Goal: Task Accomplishment & Management: Use online tool/utility

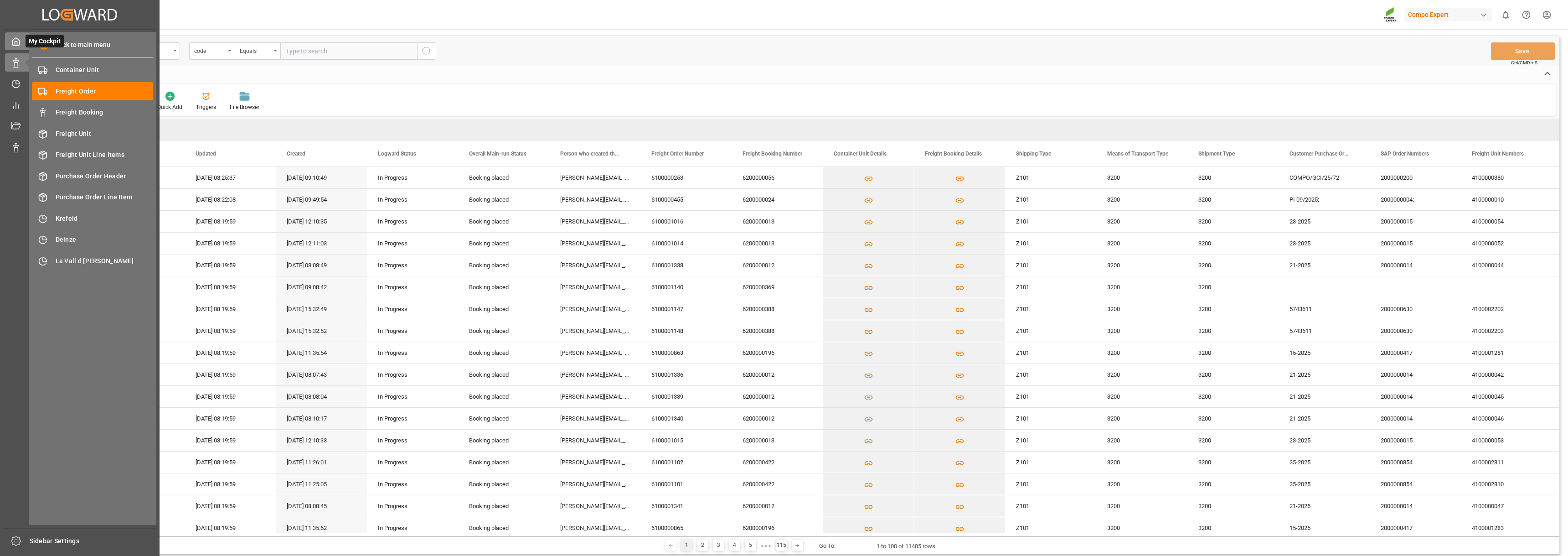
click at [18, 41] on icon at bounding box center [16, 41] width 9 height 9
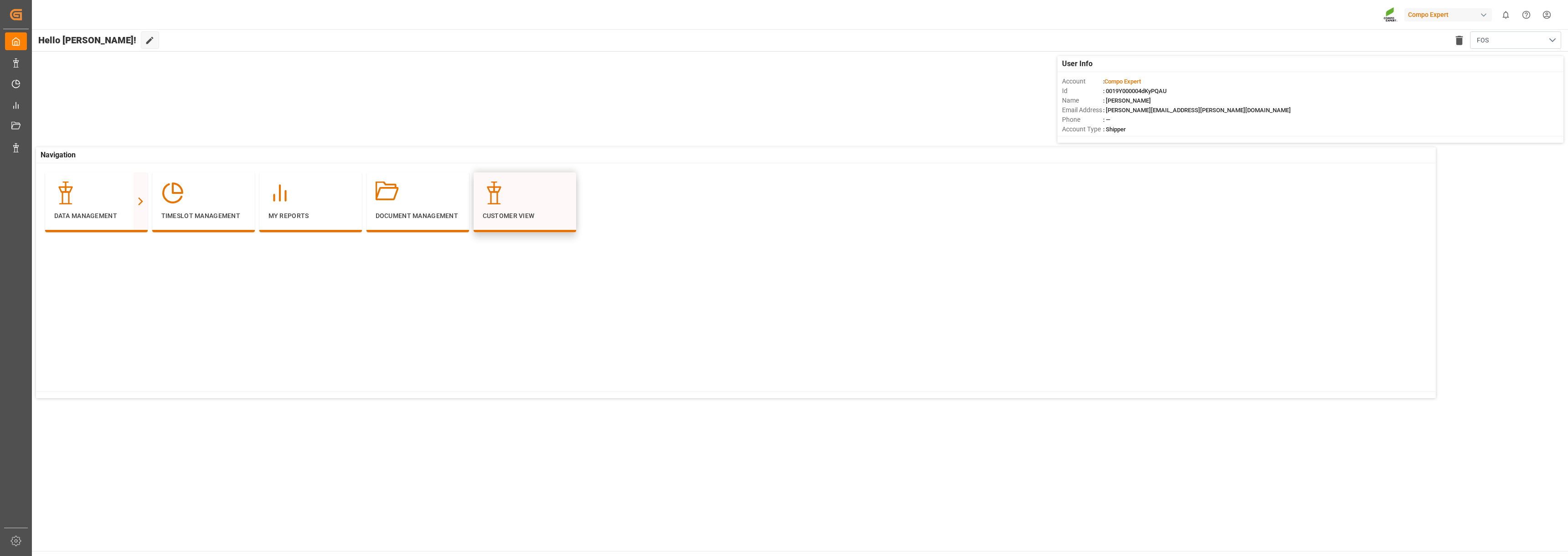
click at [510, 218] on p "Customer View" at bounding box center [525, 216] width 85 height 10
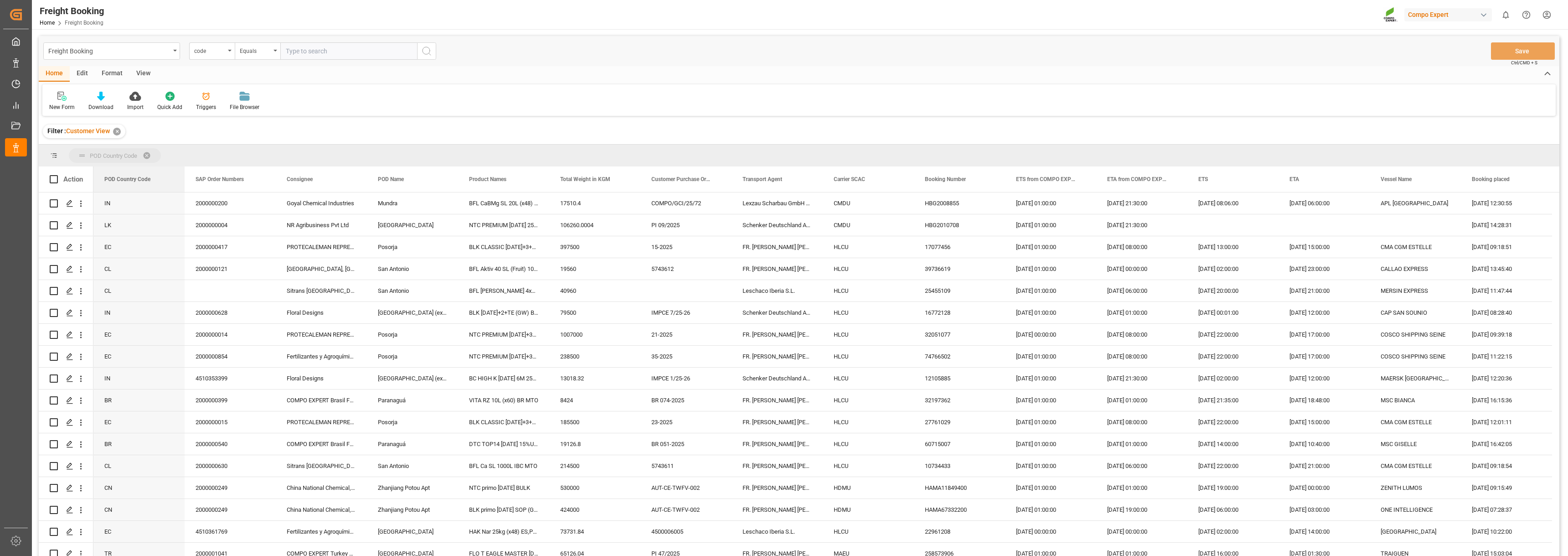
drag, startPoint x: 124, startPoint y: 178, endPoint x: 136, endPoint y: 146, distance: 34.2
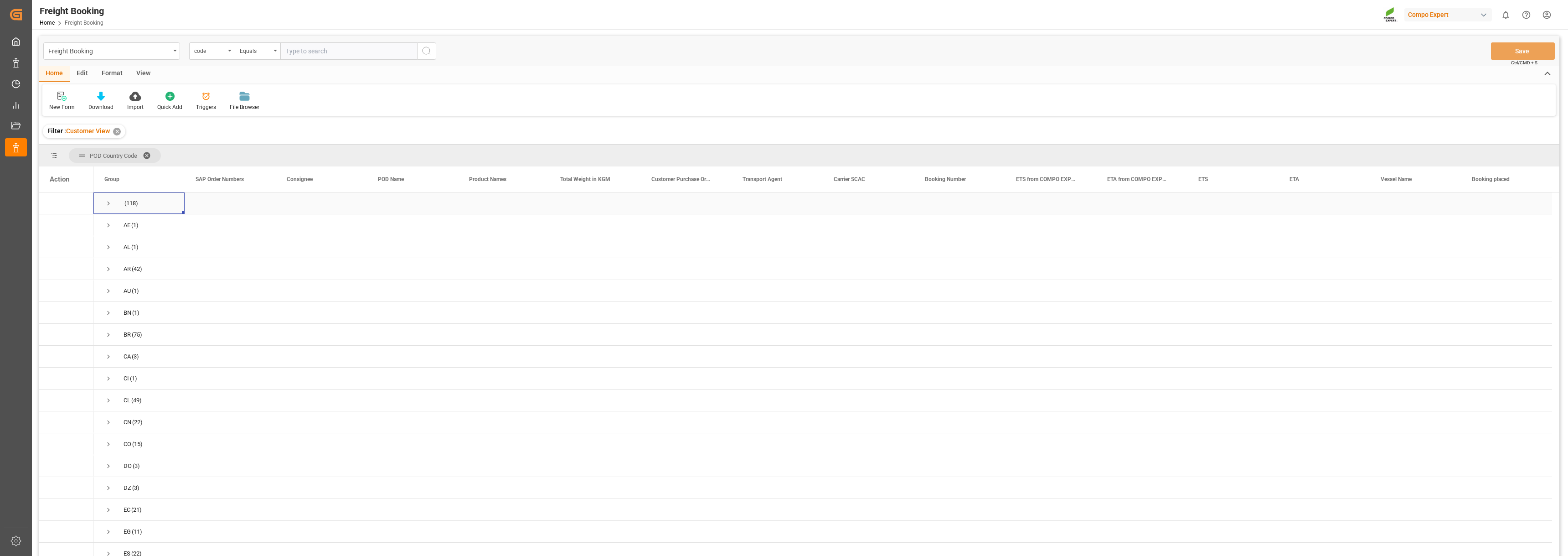
click at [105, 203] on span "Press SPACE to select this row." at bounding box center [108, 203] width 8 height 8
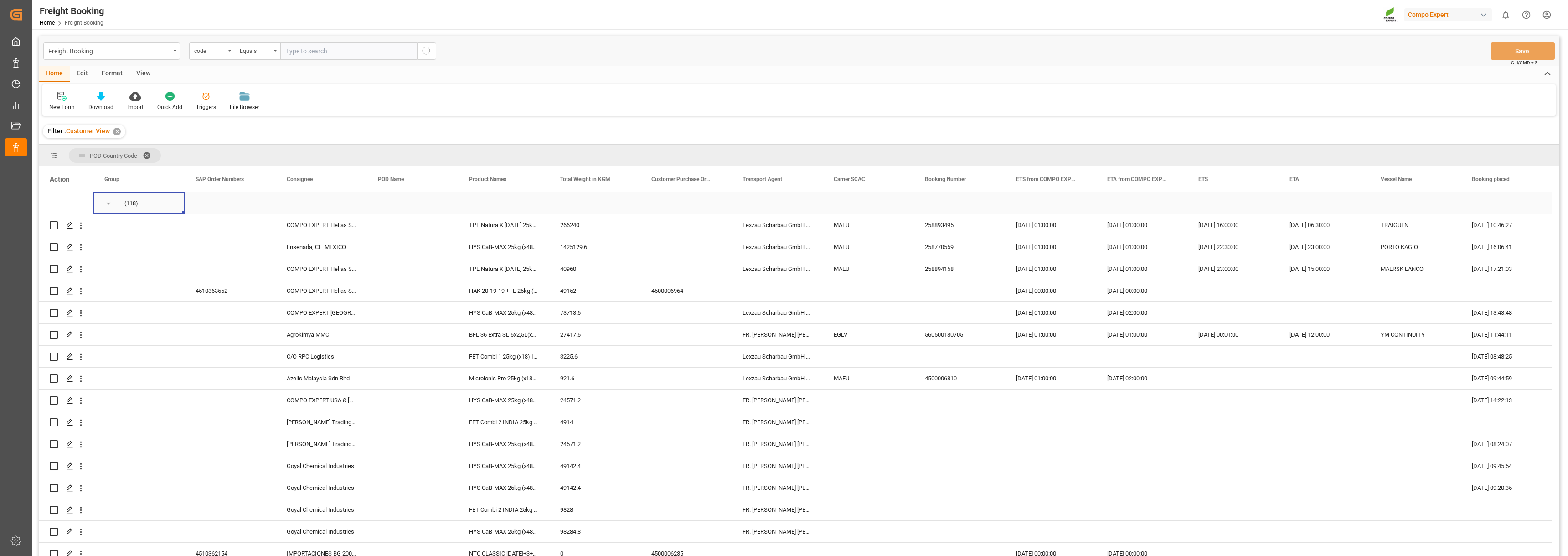
click at [108, 204] on span "Press SPACE to select this row." at bounding box center [108, 203] width 8 height 8
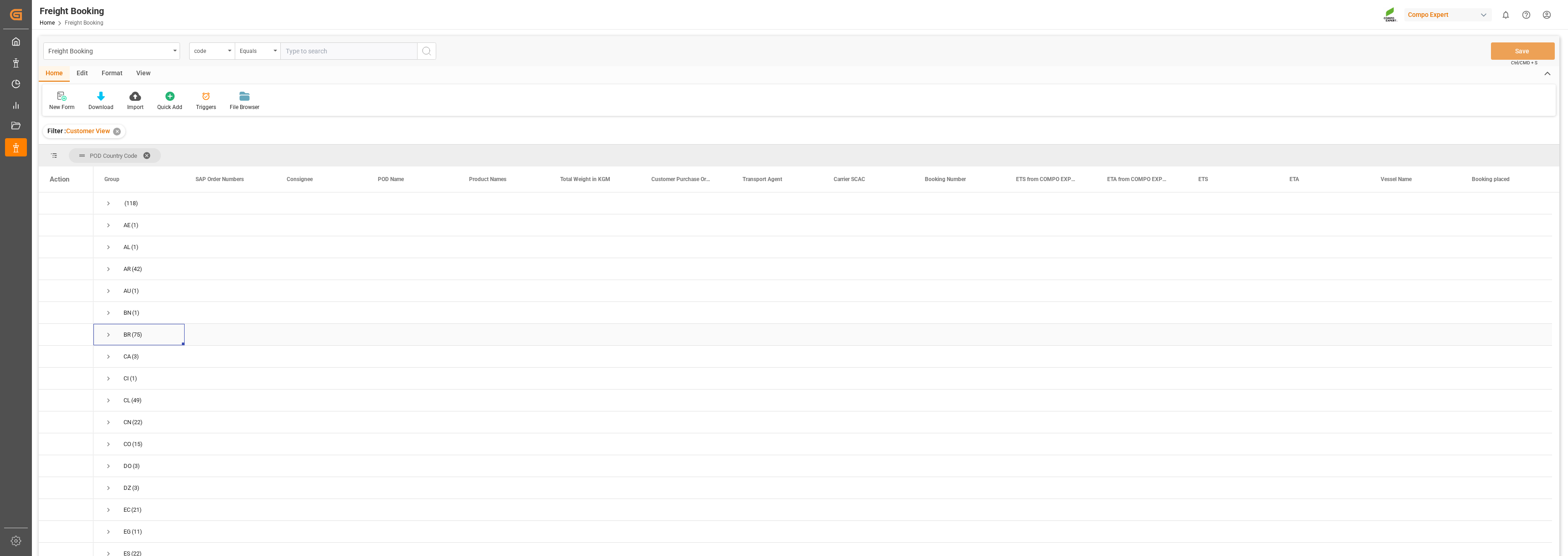
click at [108, 337] on span "Press SPACE to select this row." at bounding box center [108, 334] width 8 height 8
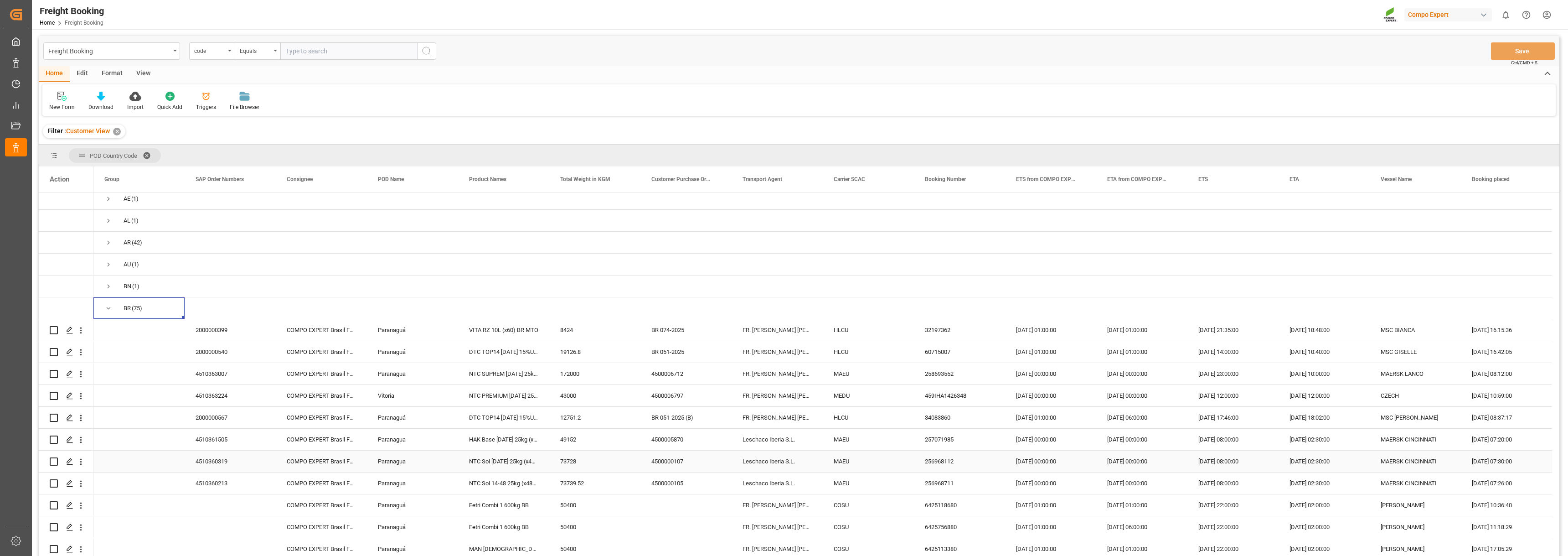
scroll to position [137, 0]
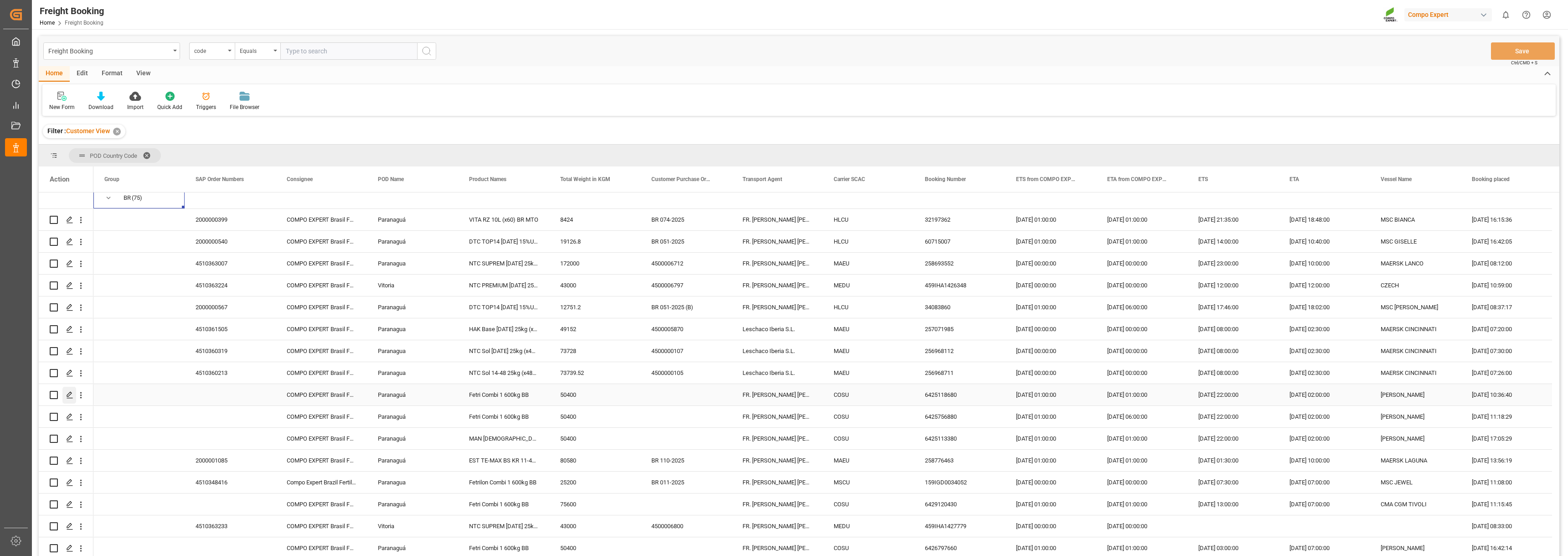
click at [72, 396] on icon "Press SPACE to select this row." at bounding box center [70, 395] width 7 height 7
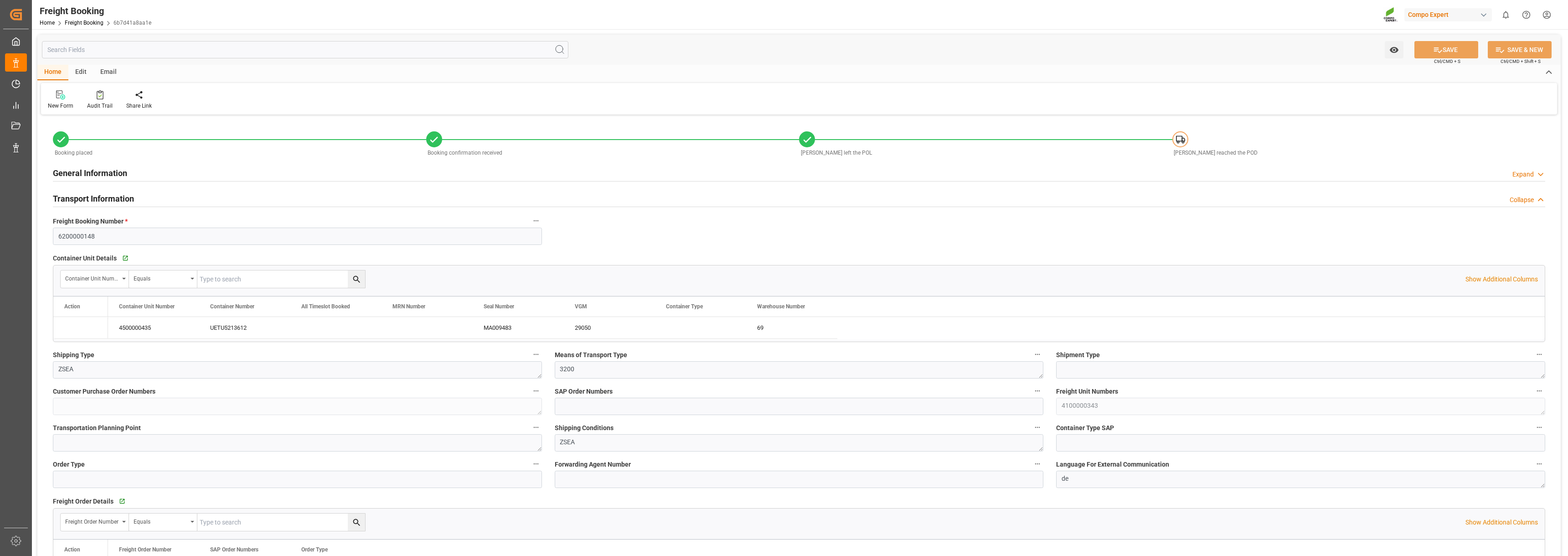
type input "23.07.2025 06:00"
type input "03.08.2025 01:00"
type input "11.09.2025 01:00"
type input "02.08.2025 22:00"
type input "11.09.2025 02:00"
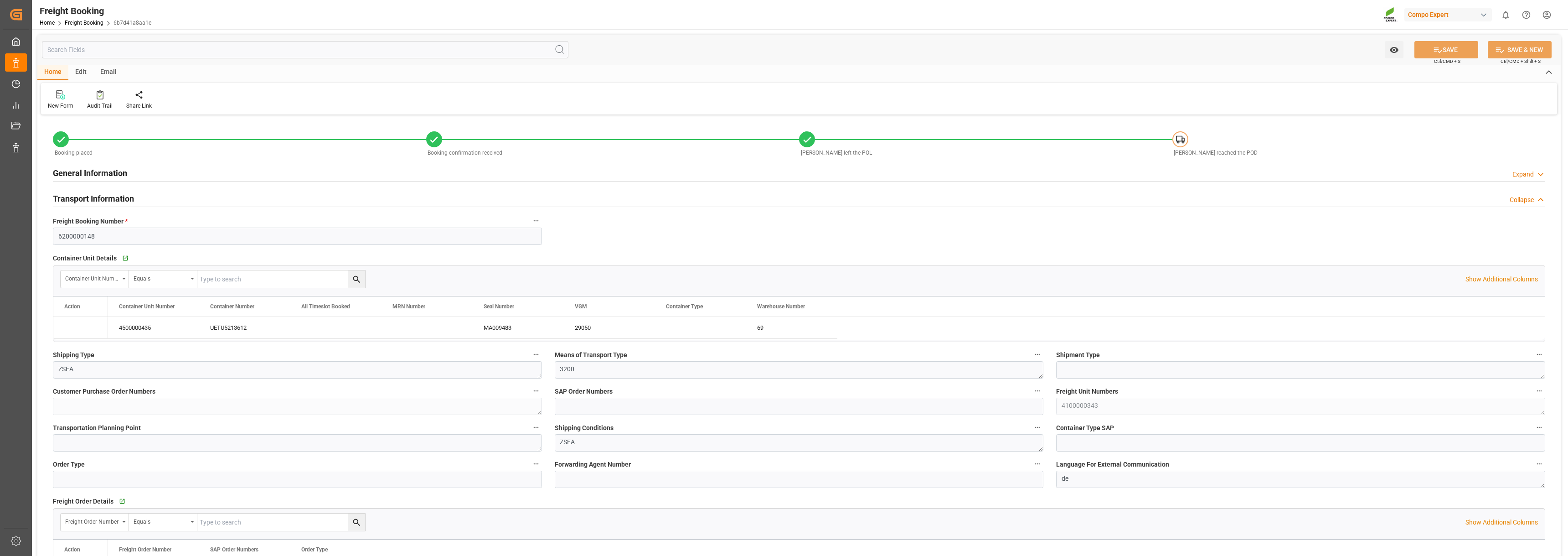
type input "03.08.2025"
type input "08.07.2025 09:39"
type input "08.07.2025 10:36"
type input "21.07.2025 07:45"
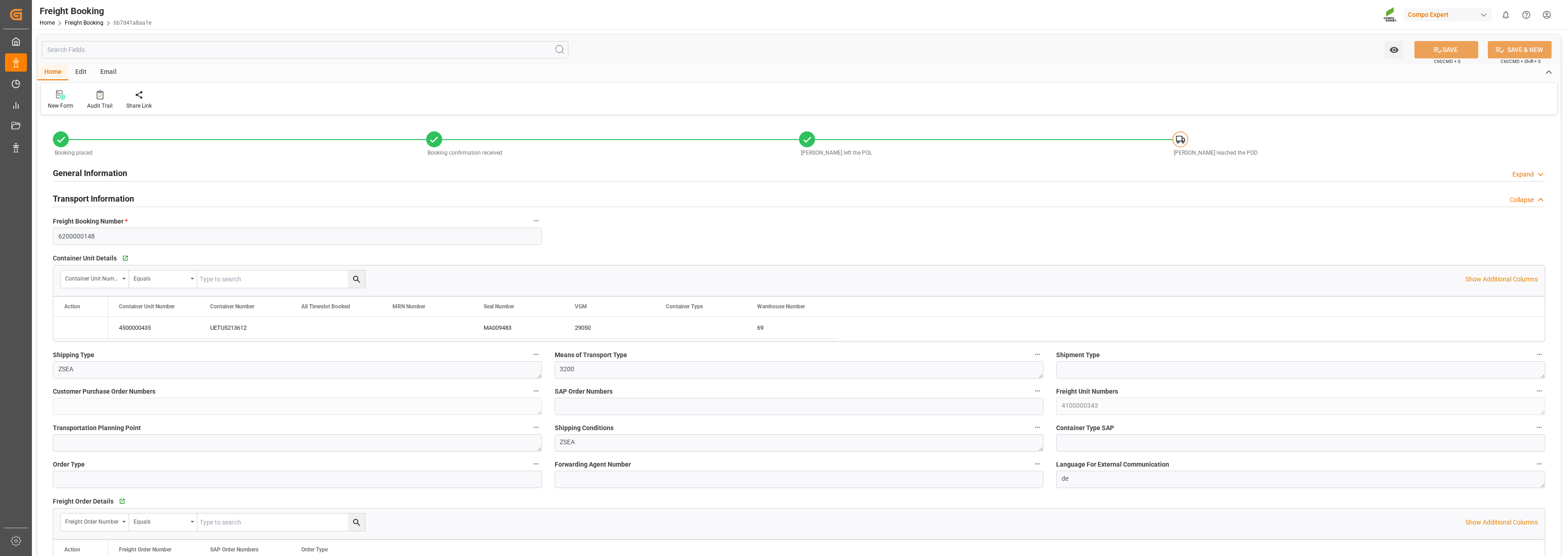
type input "21.07.2025 07:45"
type input "12.08.2025 07:48"
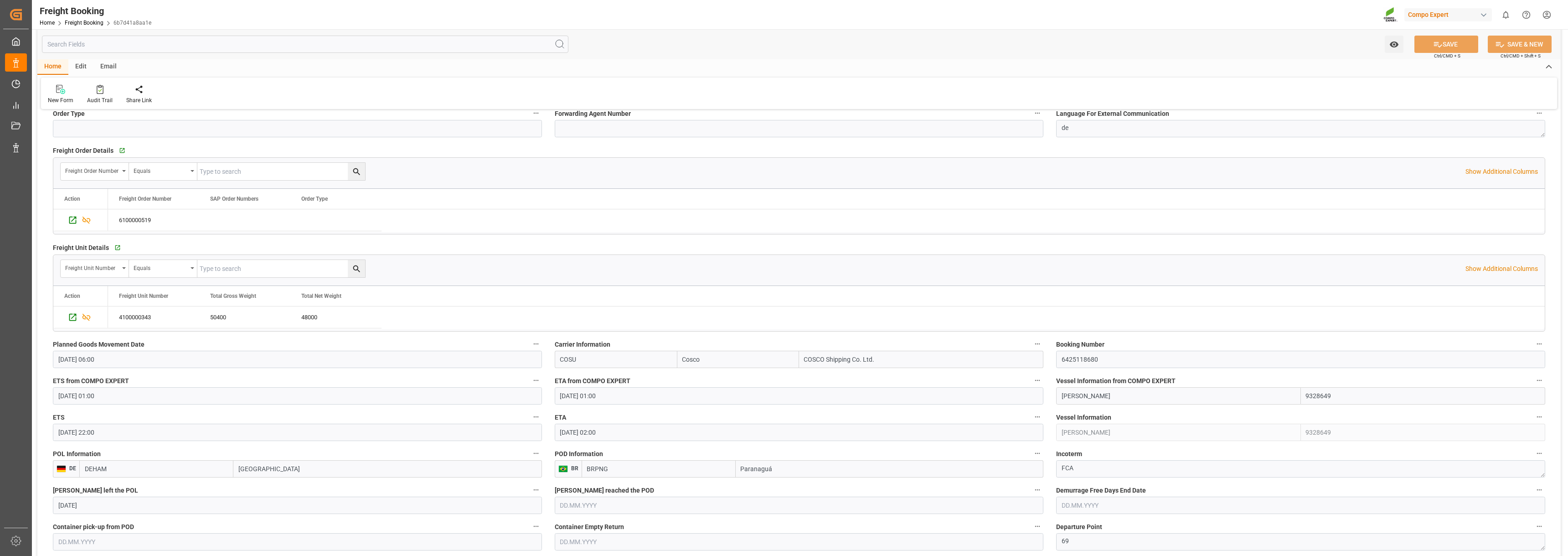
scroll to position [456, 0]
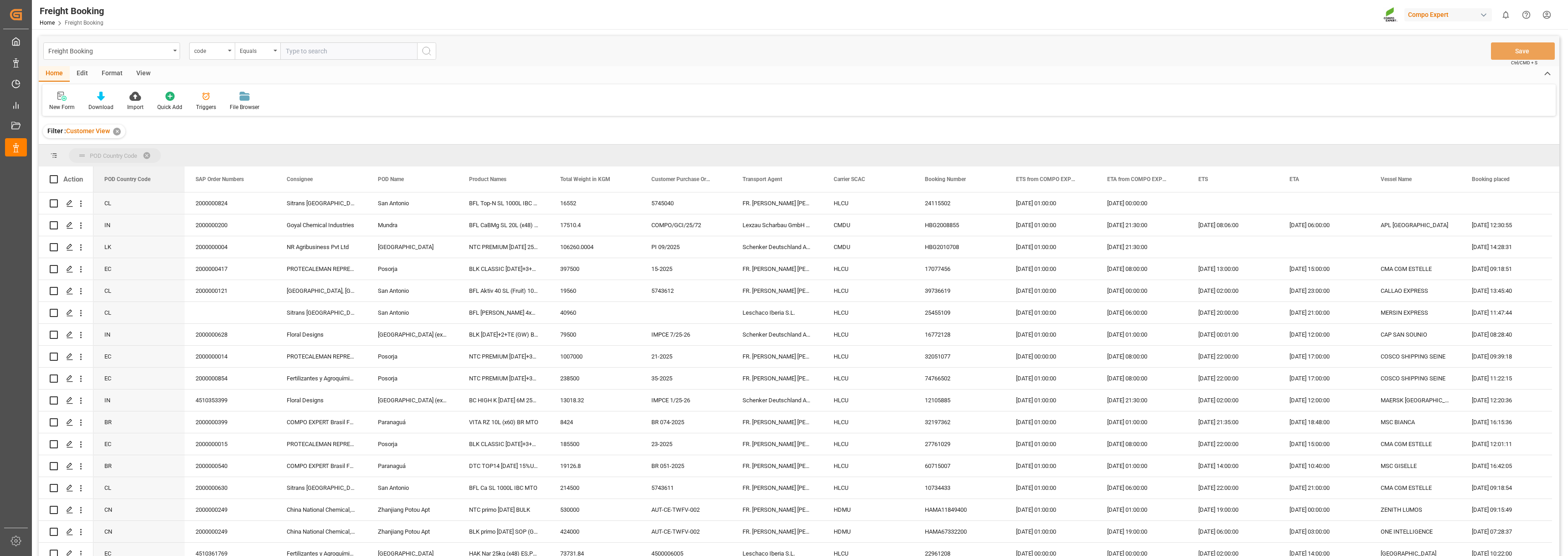
drag, startPoint x: 133, startPoint y: 177, endPoint x: 130, endPoint y: 159, distance: 18.2
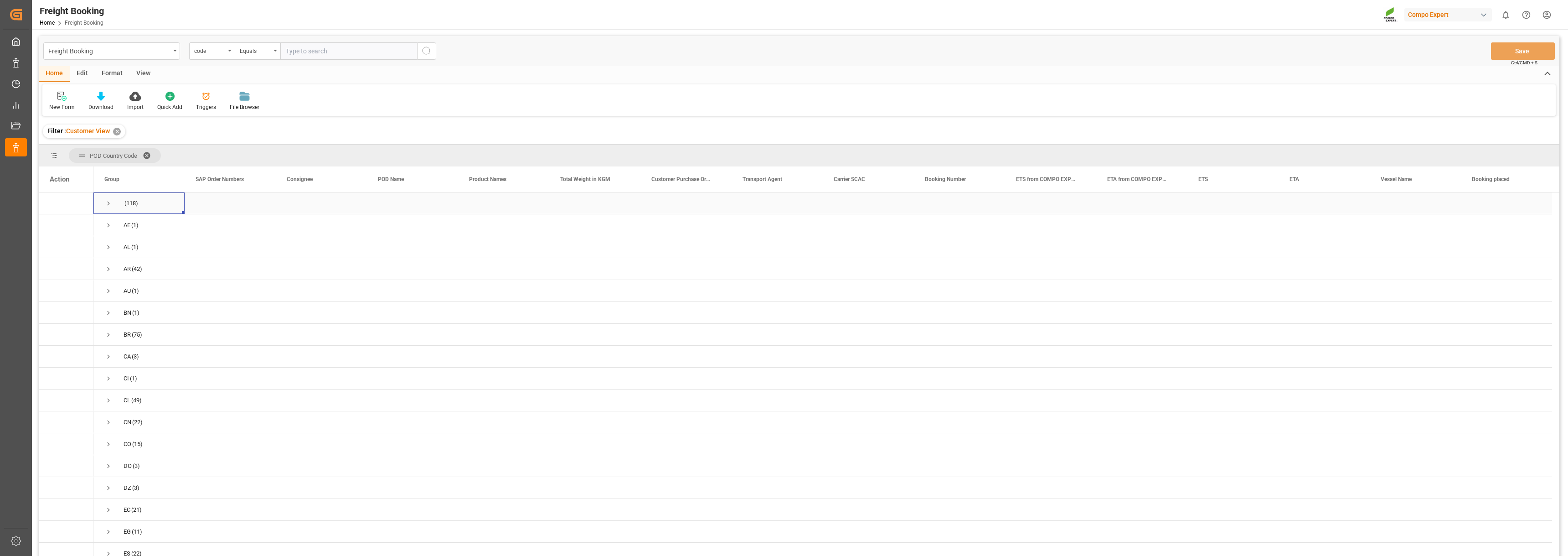
click at [108, 202] on span "Press SPACE to select this row." at bounding box center [108, 203] width 8 height 8
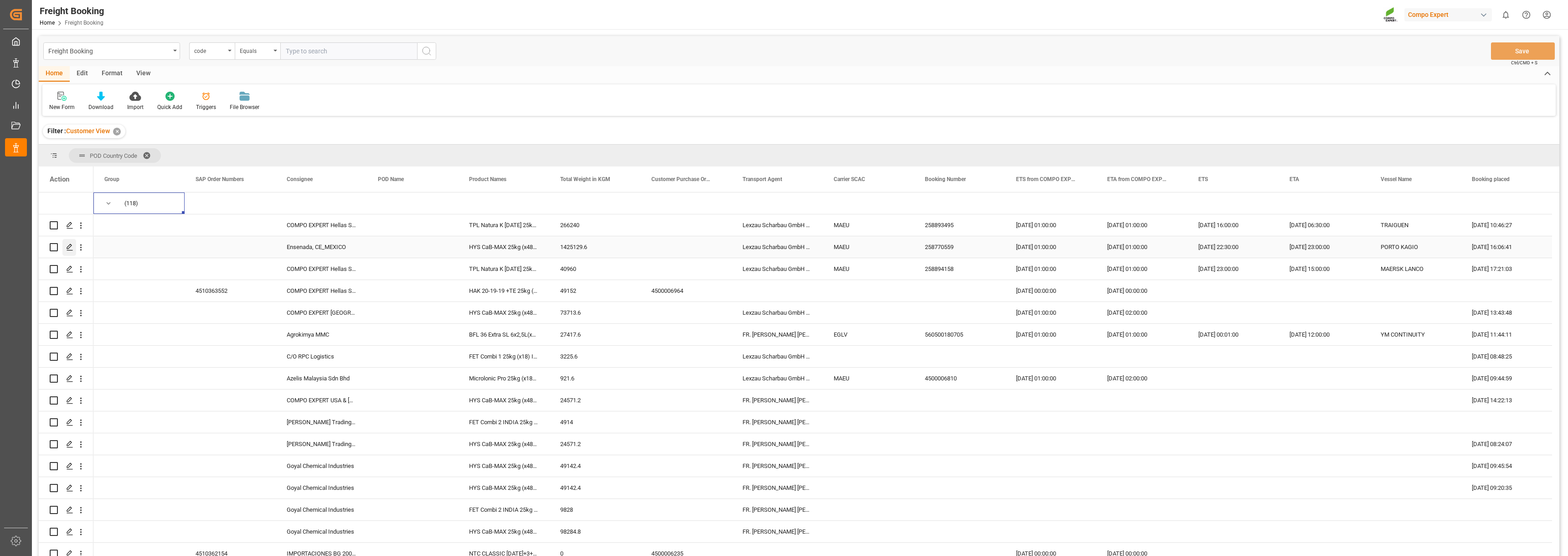
click at [66, 247] on div "Press SPACE to select this row." at bounding box center [69, 247] width 13 height 17
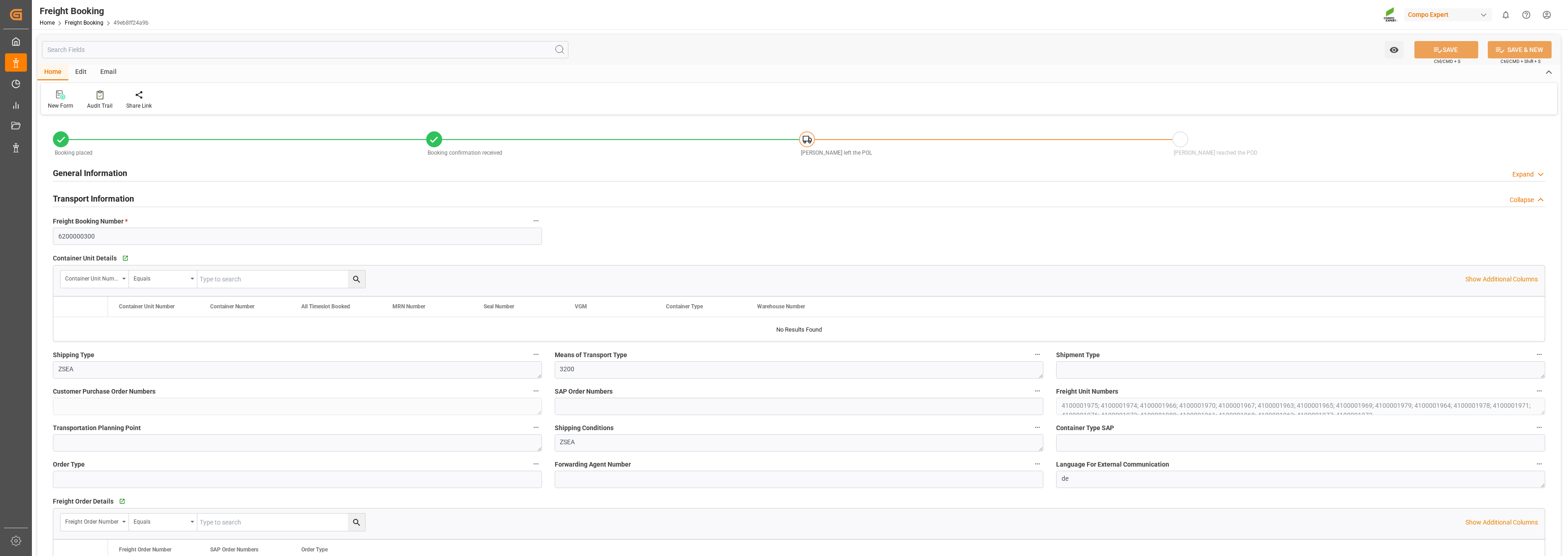
type input "Maersk"
type input "Maersk Line AS"
type input "9665671"
type input "9261451"
type input "DEHAM"
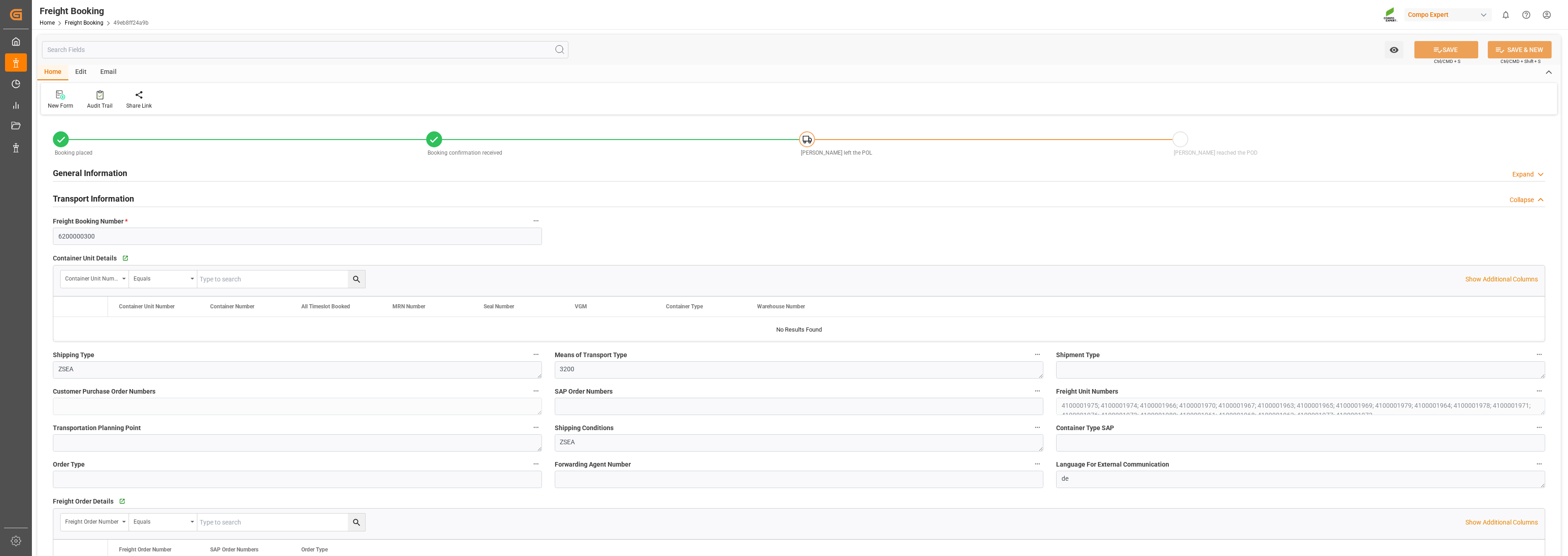
type input "0"
type input "1425129.6"
type input "29.08.2025 01:00"
type input "14.09.2025 01:00"
type input "25.09.2025 01:00"
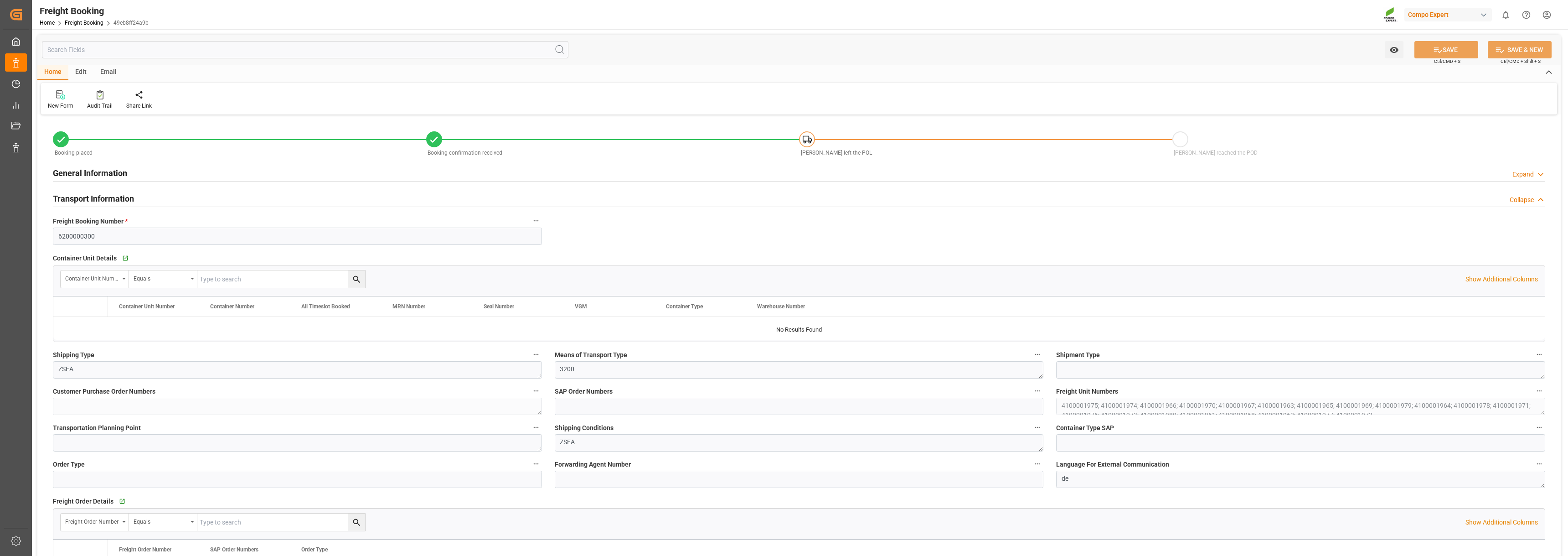
type input "[DATE] 22:30"
type input "[DATE] 23:00"
type input "16.07.2025 16:04"
type input "16.07.2025 16:06"
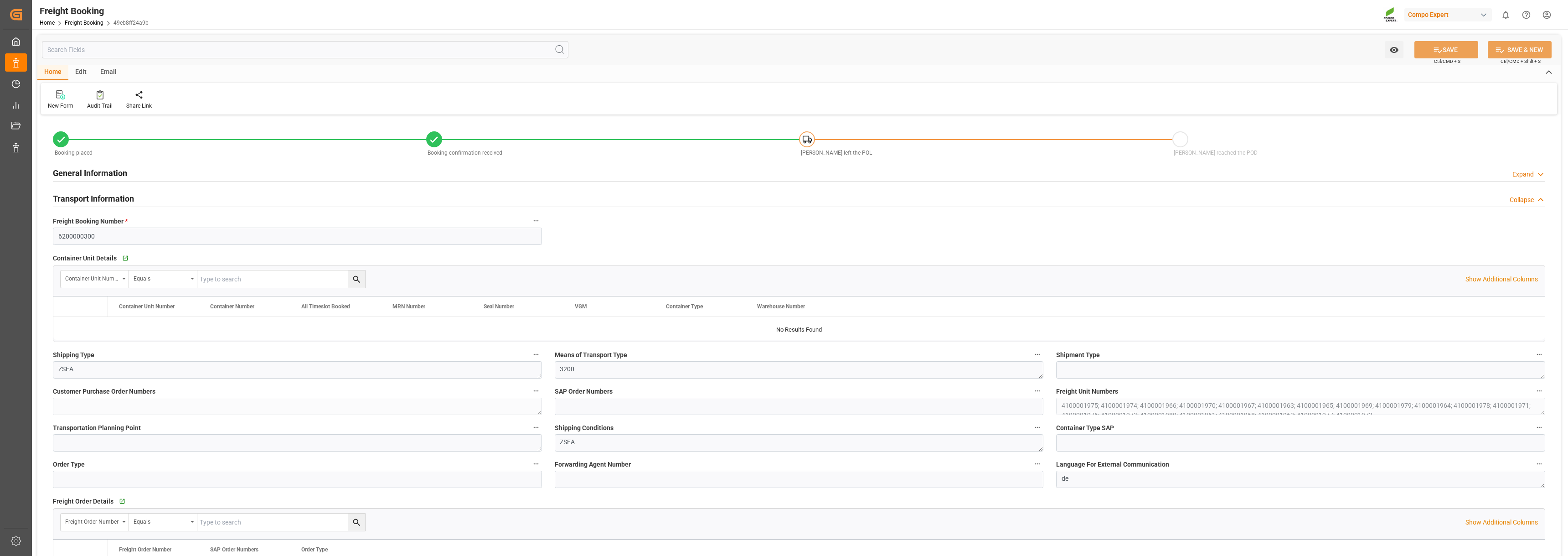
type input "07.08.2025 11:22"
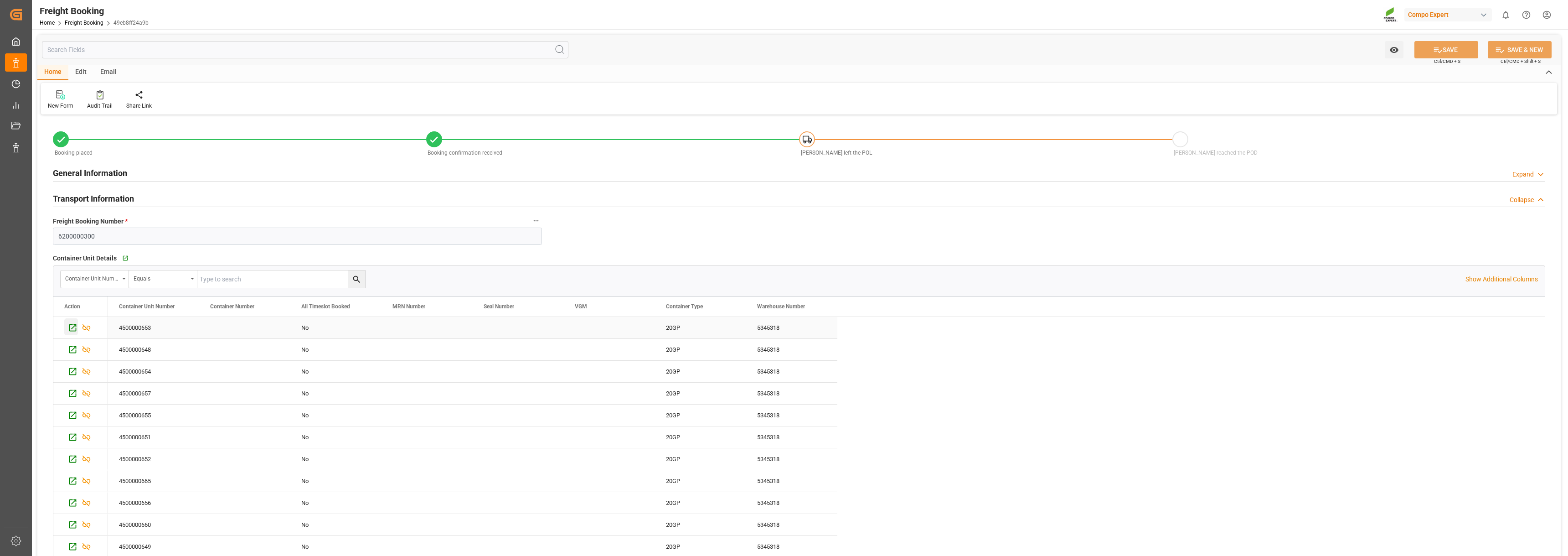
click at [66, 326] on div "Press SPACE to select this row." at bounding box center [71, 327] width 13 height 17
drag, startPoint x: 79, startPoint y: 240, endPoint x: 90, endPoint y: 233, distance: 13.0
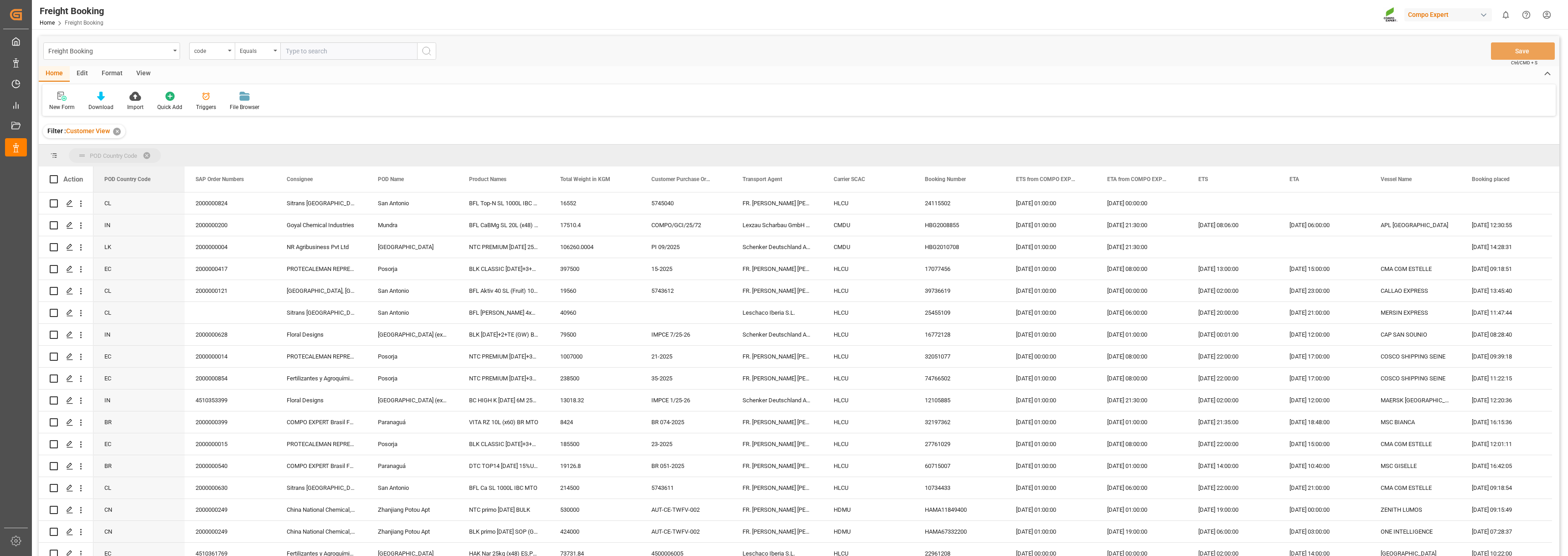
drag, startPoint x: 117, startPoint y: 178, endPoint x: 117, endPoint y: 149, distance: 29.0
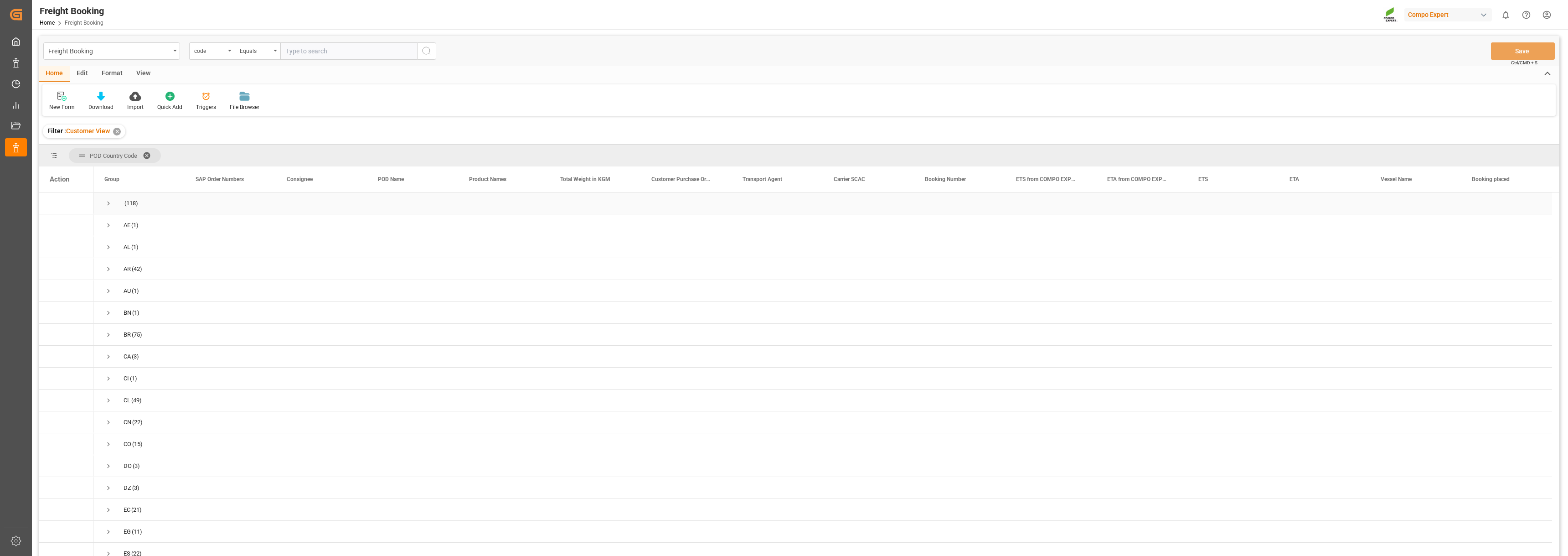
click at [108, 202] on span "Press SPACE to select this row." at bounding box center [108, 203] width 8 height 8
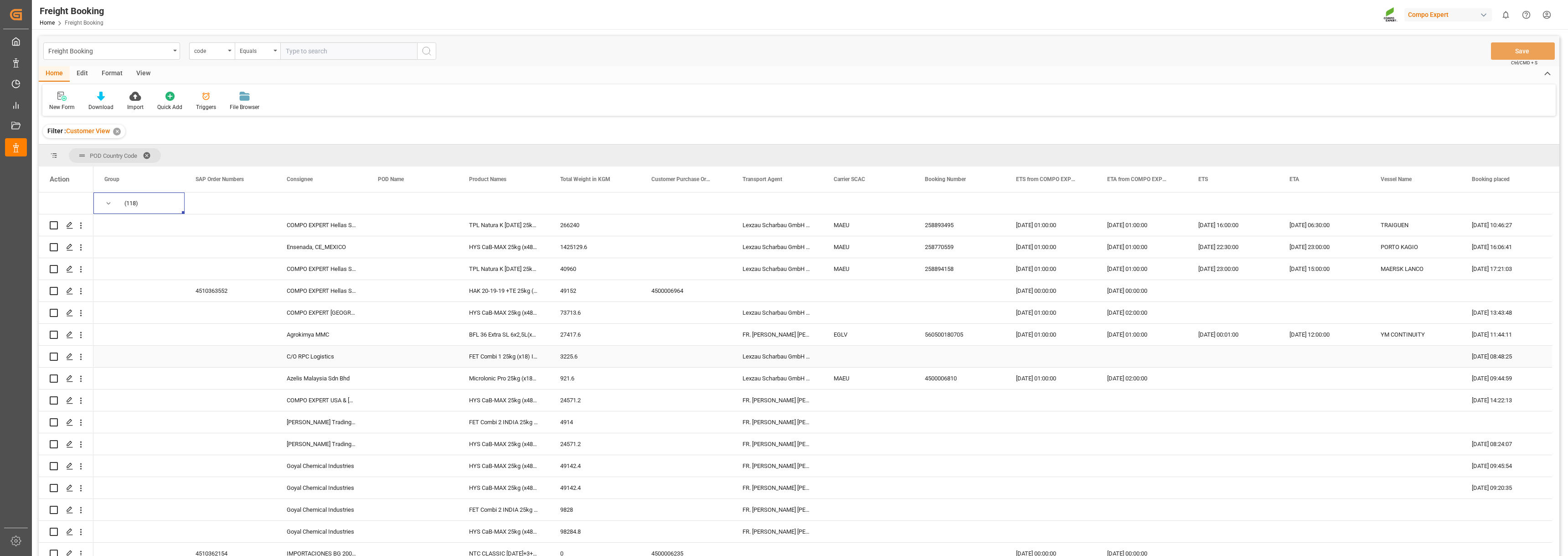
scroll to position [3, 0]
click at [1057, 451] on div "Press SPACE to select this row." at bounding box center [1051, 443] width 91 height 21
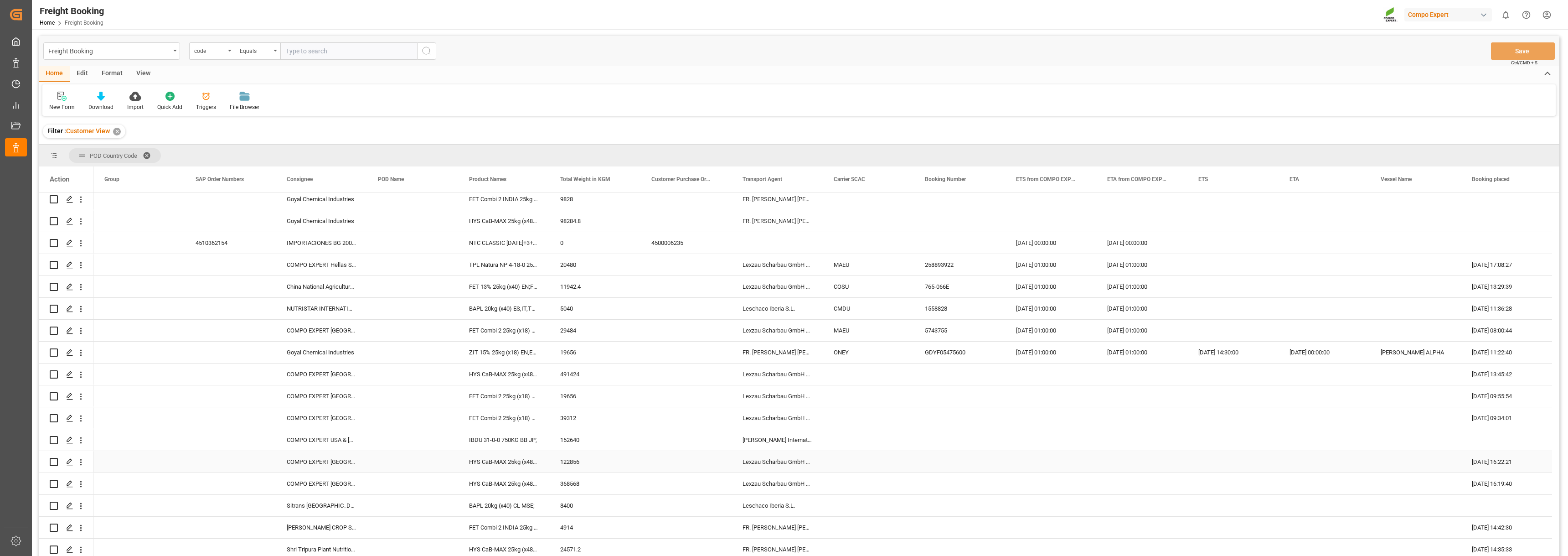
scroll to position [319, 0]
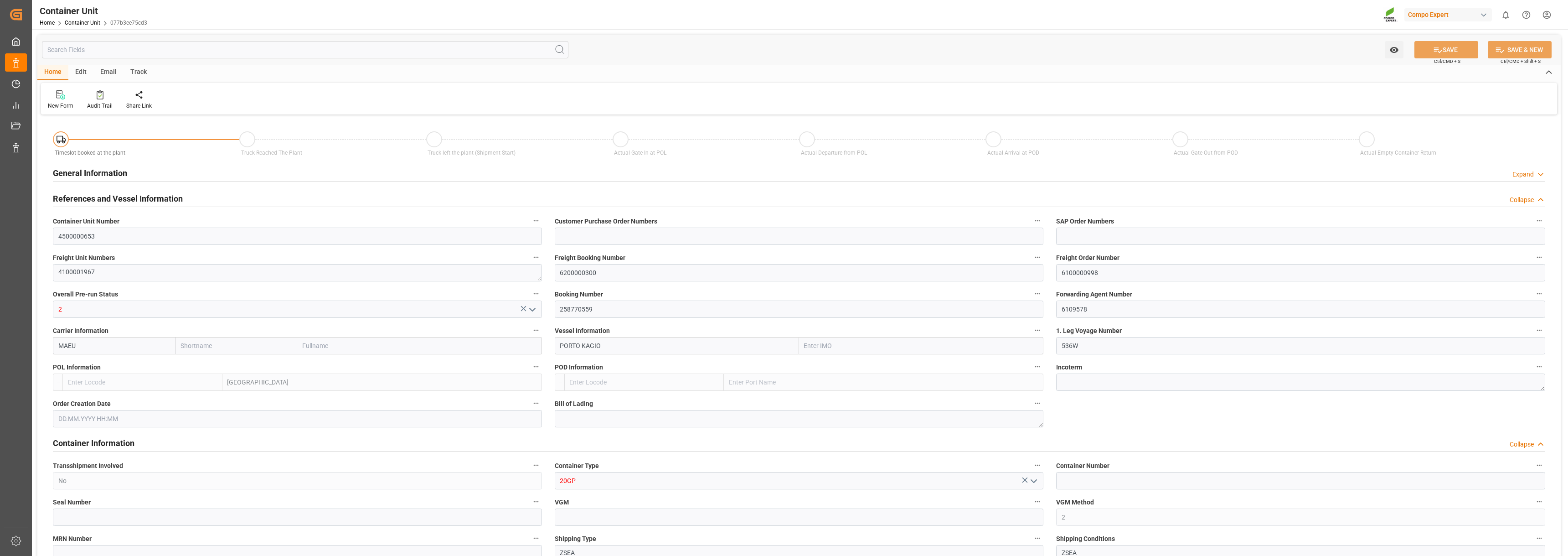
type input "Maersk"
type input "Maersk Line AS"
type input "9261451"
type input "DEHAM"
type input "0"
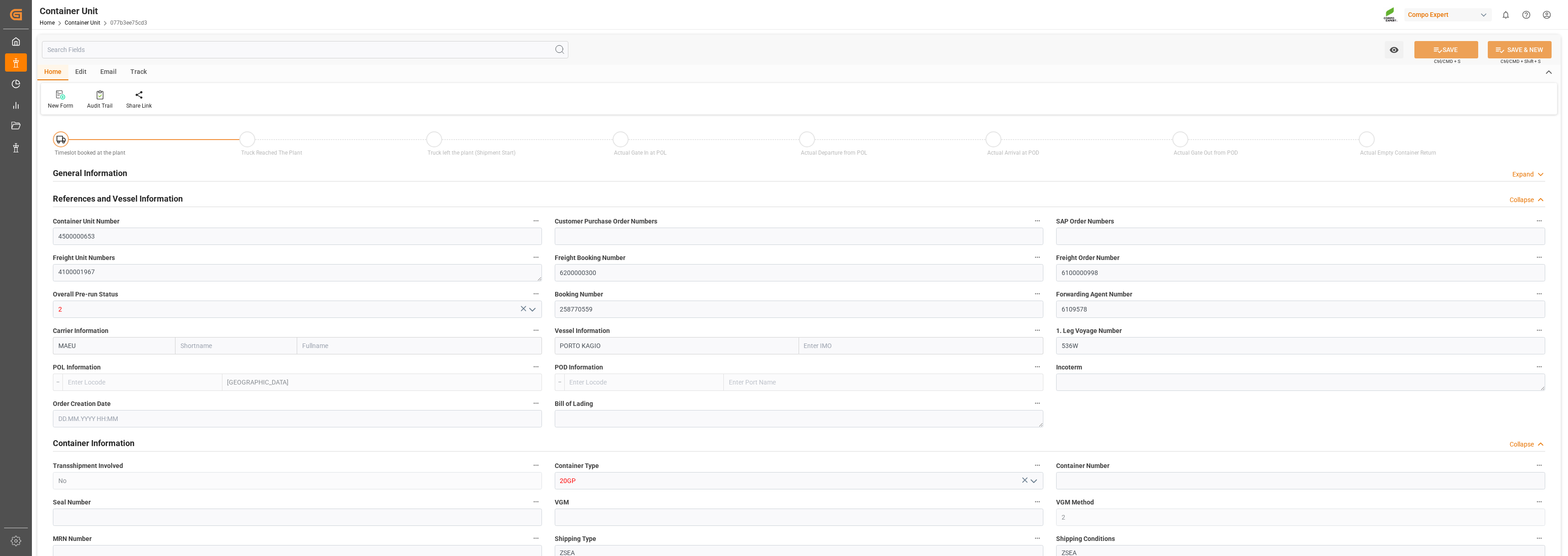
type input "0"
type input "73713.6"
type input "DEHAM"
type input "MXATM"
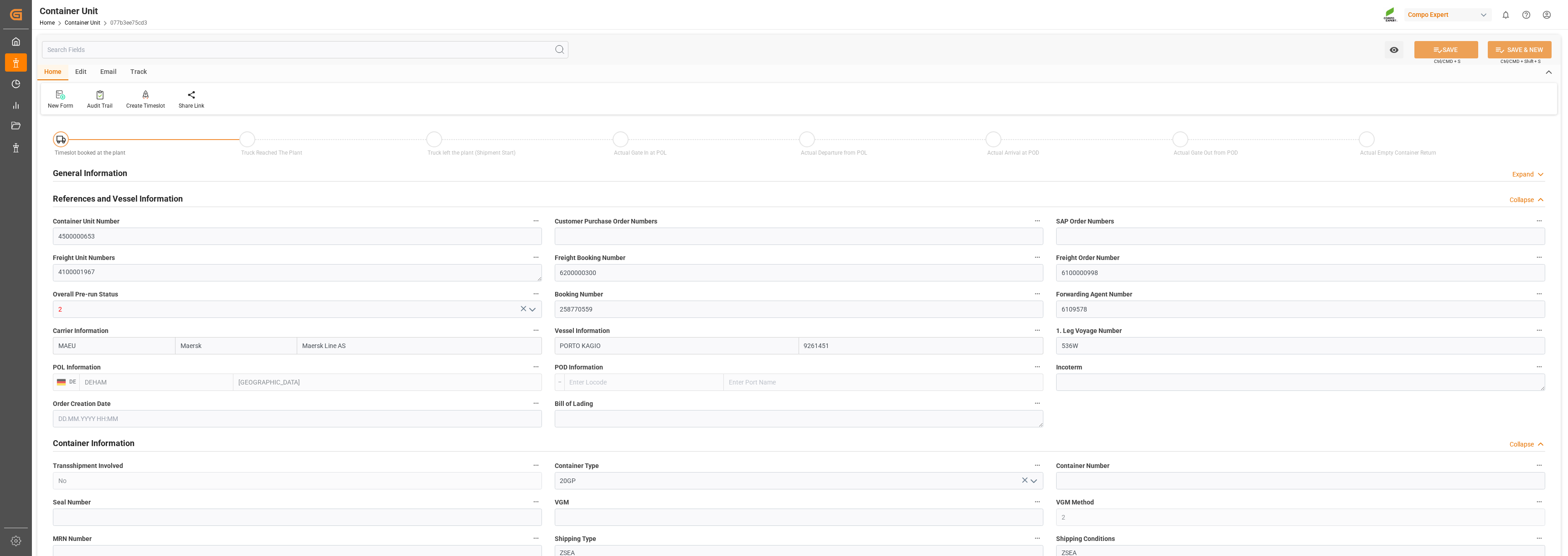
type input "[DATE]"
type input "[DATE] 22:30"
type input "[DATE] 07:00"
type input "[DATE] 23:00"
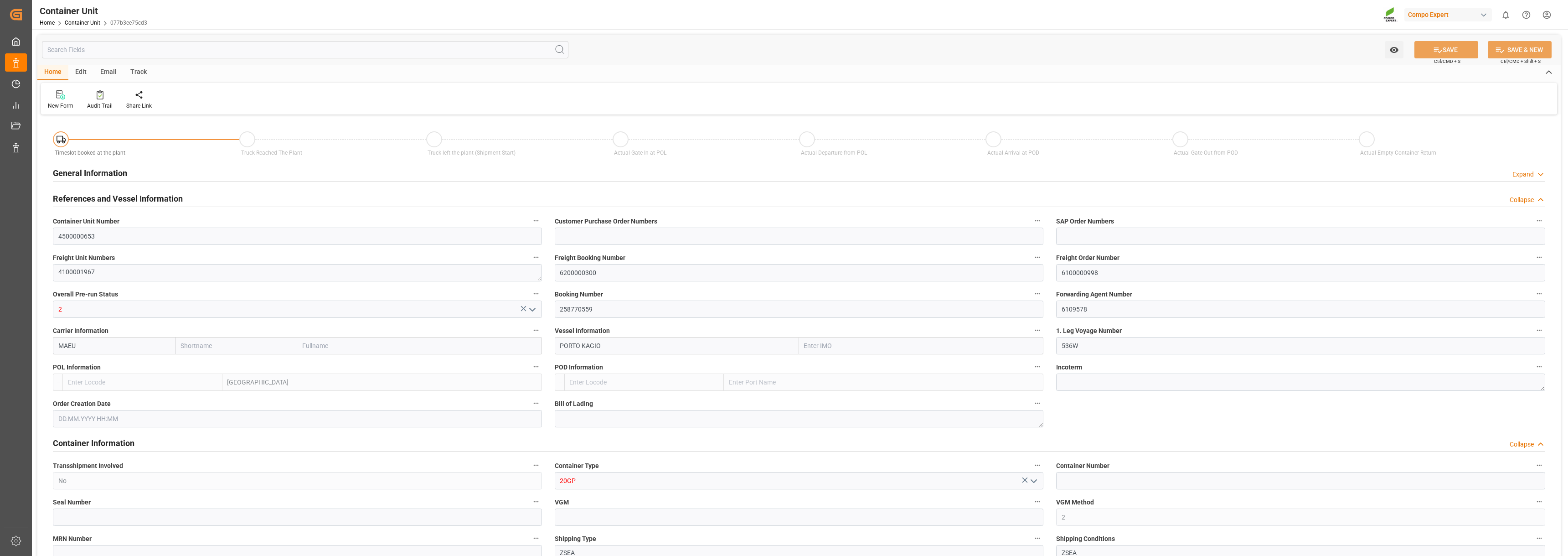
type input "Maersk"
type input "Maersk Line AS"
type input "9261451"
type input "DEHAM"
type input "0"
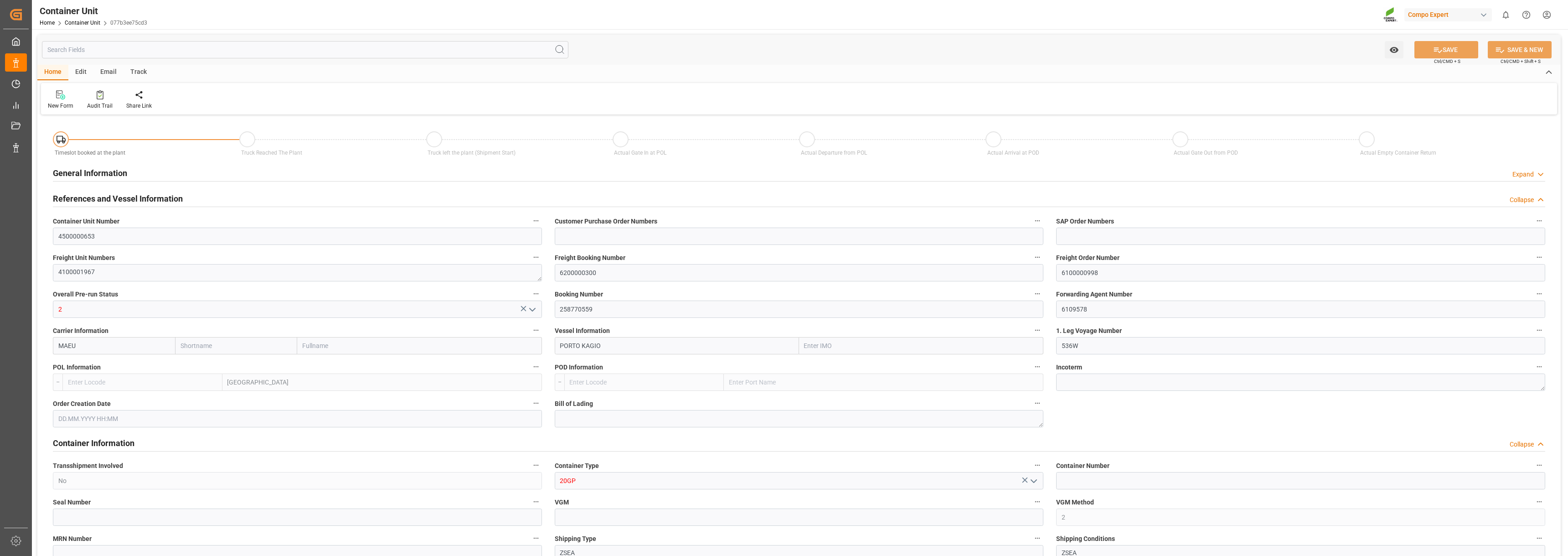
type input "0"
type input "73713.6"
type input "DEHAM"
type input "MXATM"
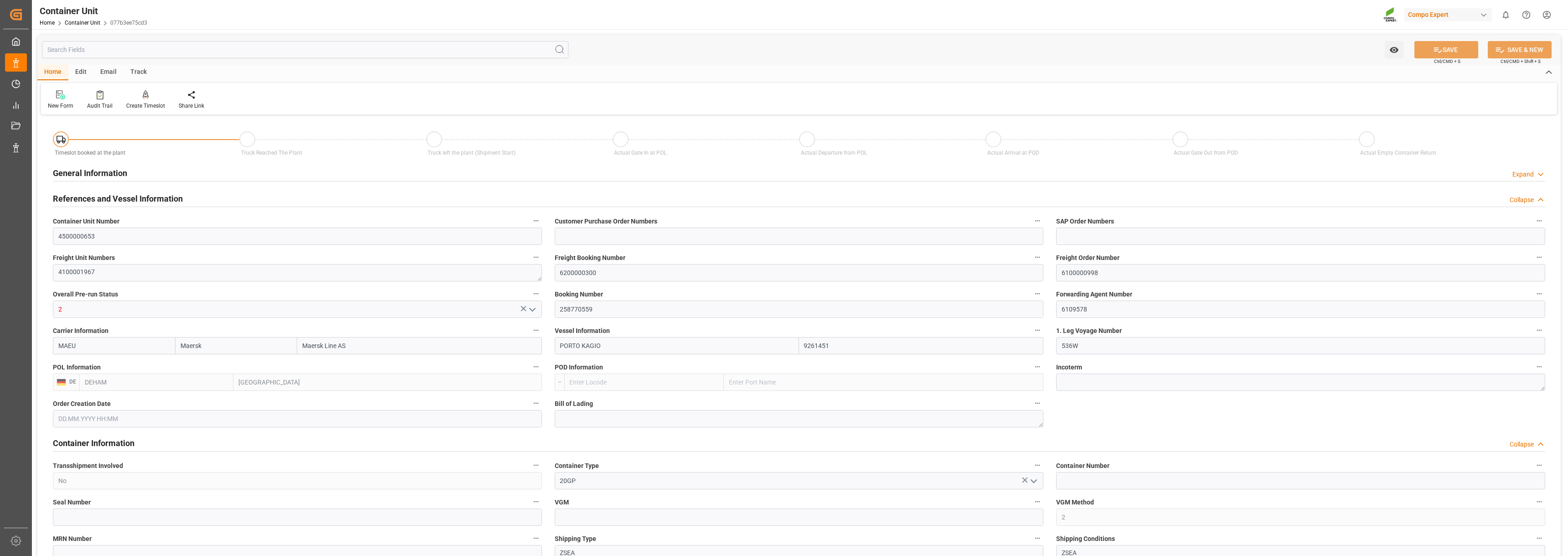
type input "[DATE]"
type input "[DATE] 22:30"
type input "[DATE] 07:00"
type input "[DATE] 23:00"
type input "25.09.2025 23:00"
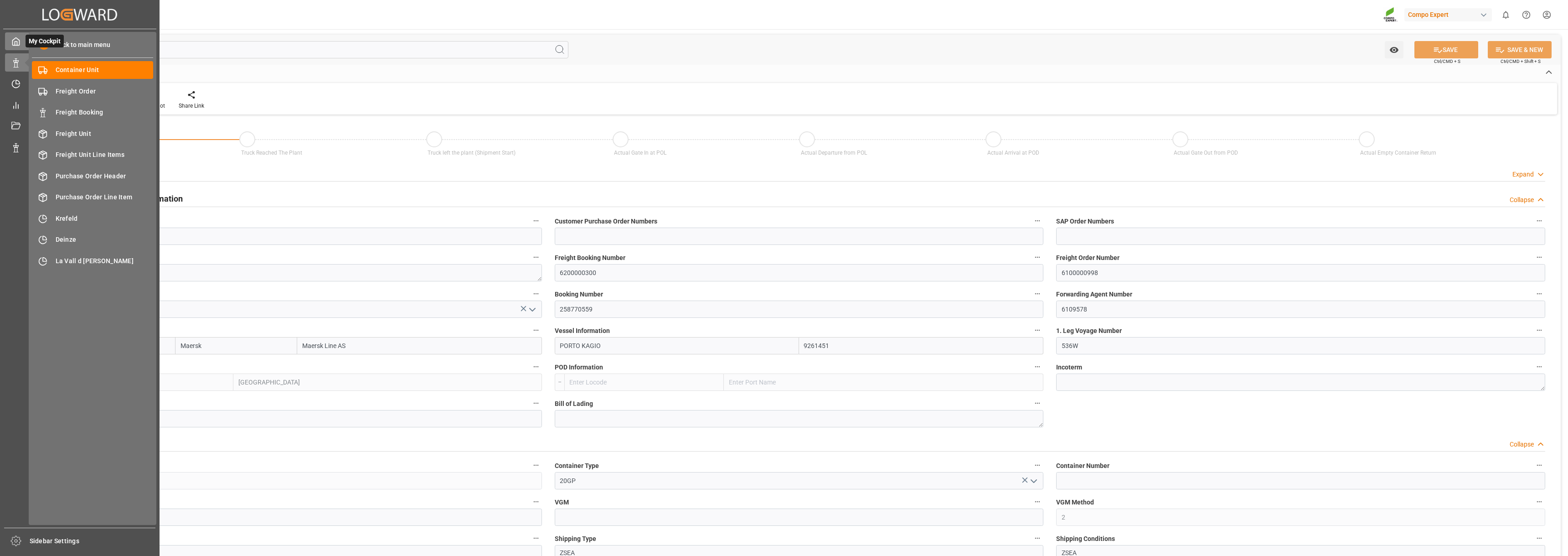
click at [16, 41] on polyline at bounding box center [16, 43] width 2 height 4
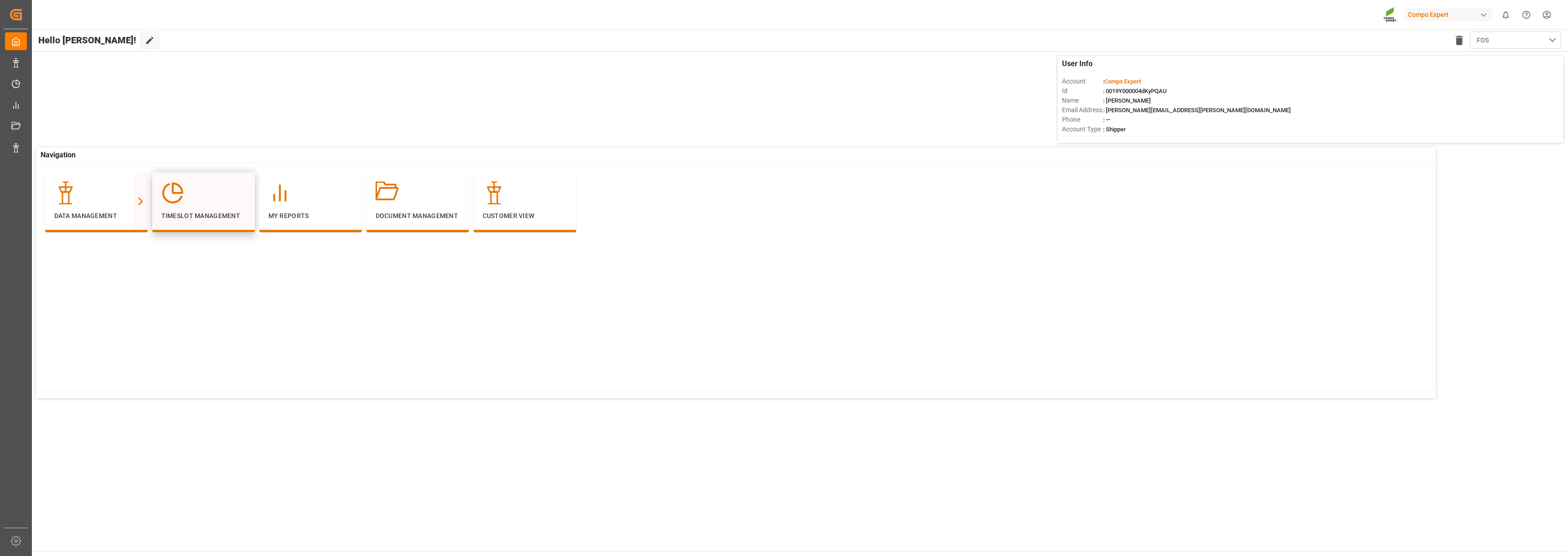
click at [211, 209] on div "Timeslot Management" at bounding box center [203, 201] width 85 height 39
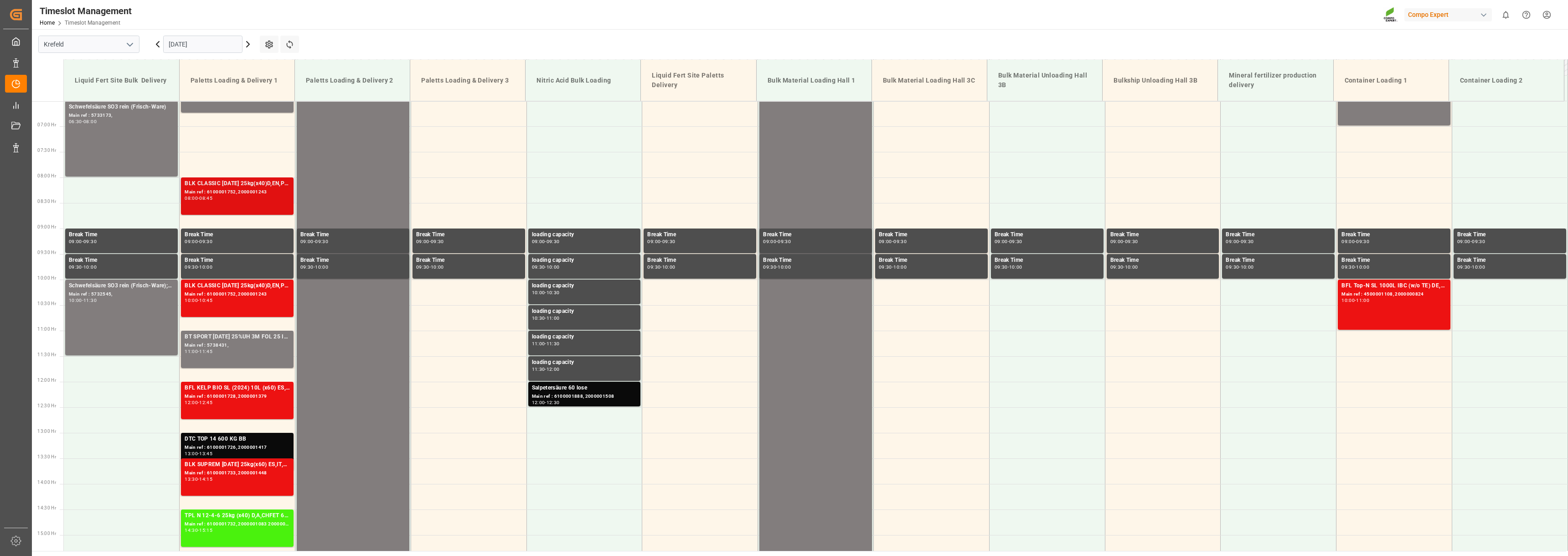
scroll to position [321, 0]
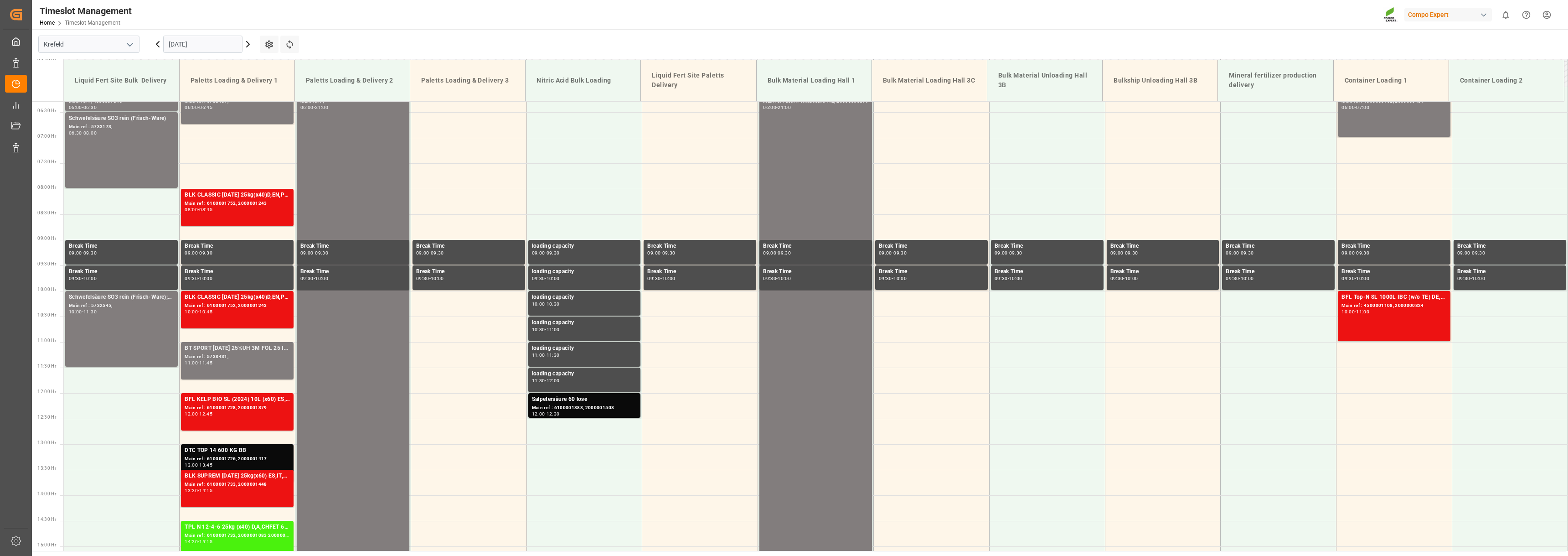
click at [158, 44] on icon at bounding box center [158, 44] width 11 height 11
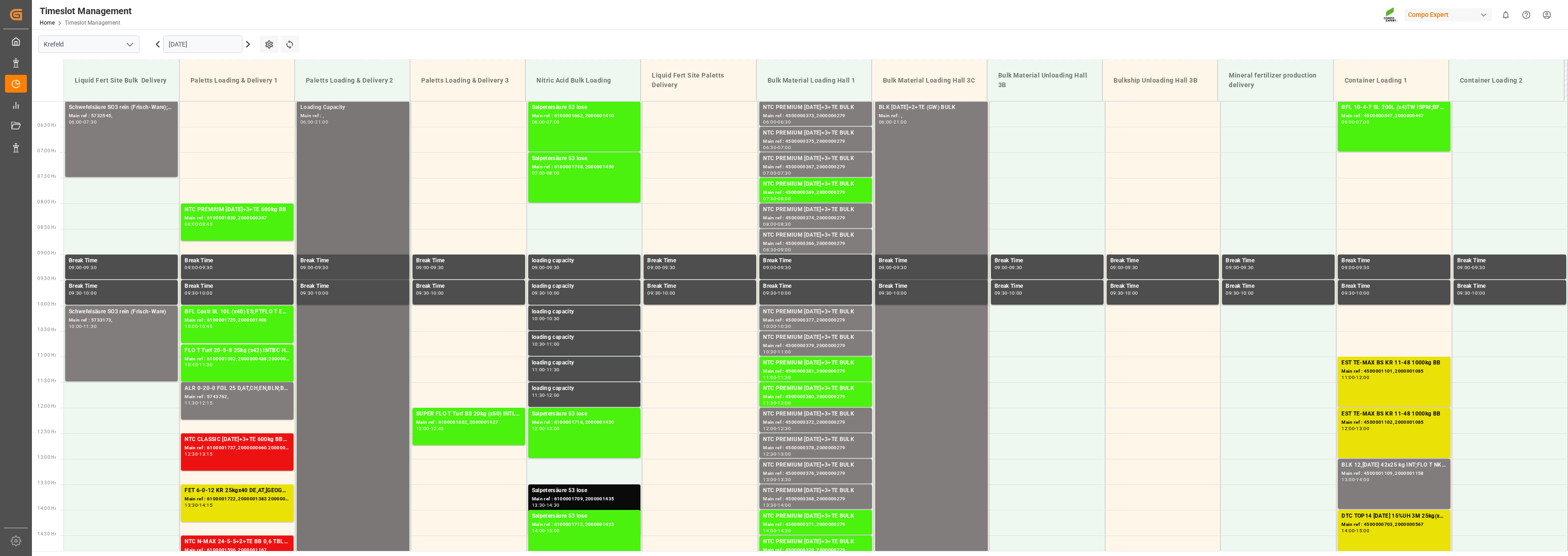
scroll to position [230, 0]
